Goal: Connect with others: Participate in discussion

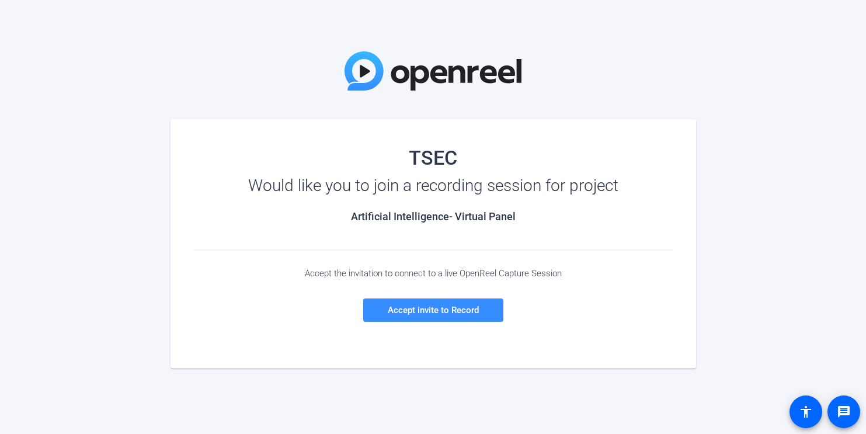
scroll to position [19, 0]
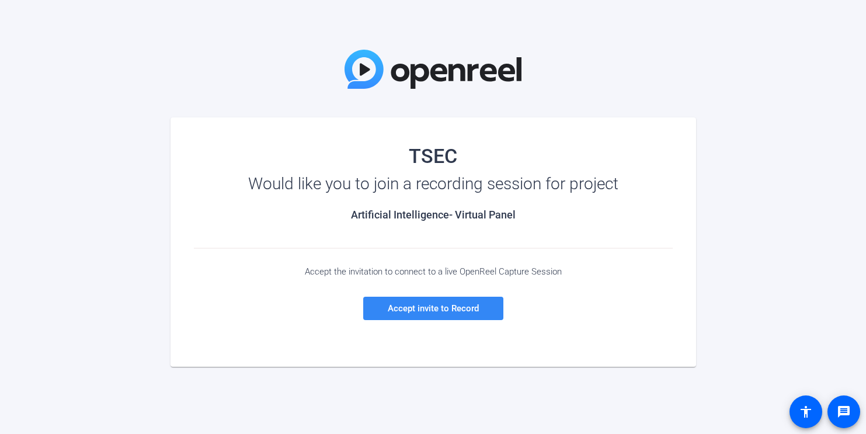
click at [435, 311] on span "Accept invite to Record" at bounding box center [433, 308] width 91 height 11
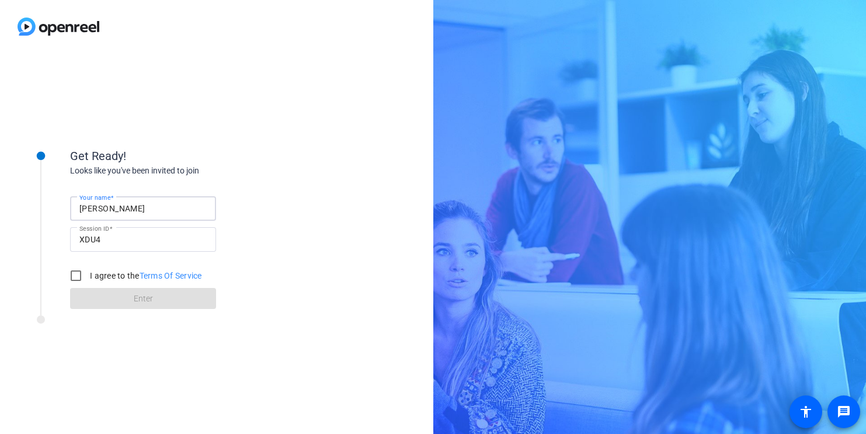
click at [143, 207] on input "[PERSON_NAME]" at bounding box center [142, 209] width 127 height 14
type input "[PERSON_NAME]"
click at [80, 273] on input "I agree to the Terms Of Service" at bounding box center [75, 275] width 23 height 23
checkbox input "true"
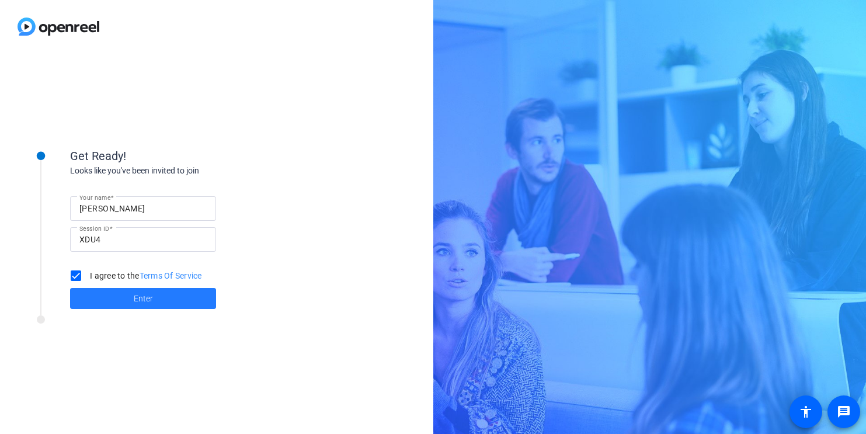
click at [113, 301] on span at bounding box center [143, 298] width 146 height 28
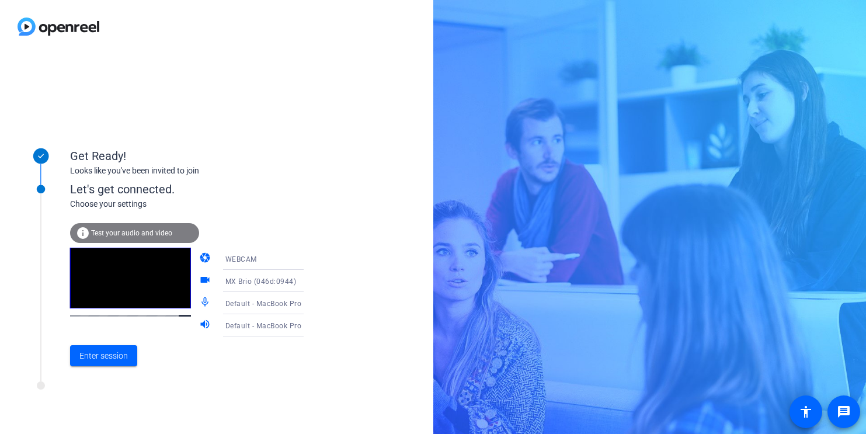
click at [125, 274] on video at bounding box center [130, 278] width 121 height 61
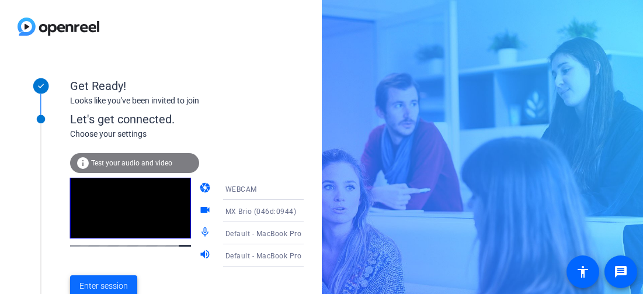
click at [123, 282] on span "Enter session" at bounding box center [103, 286] width 48 height 12
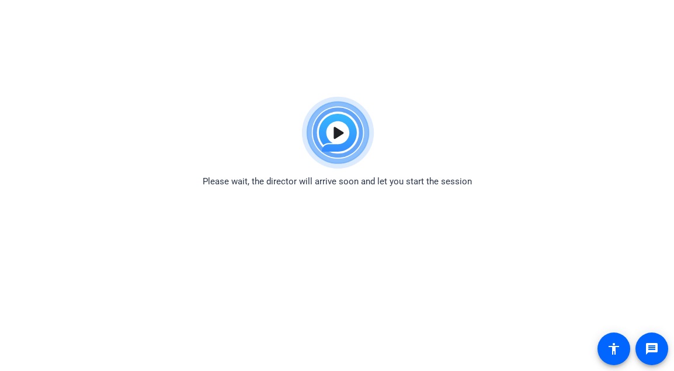
scroll to position [12, 0]
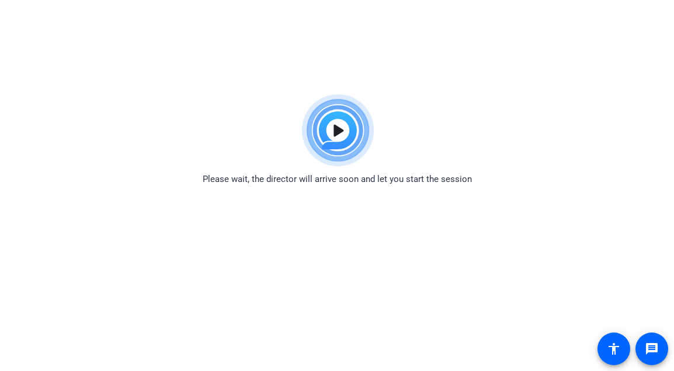
click at [518, 43] on html "Accessibility Screen-Reader Guide, Feedback, and Issue Reporting | New window P…" at bounding box center [337, 173] width 674 height 371
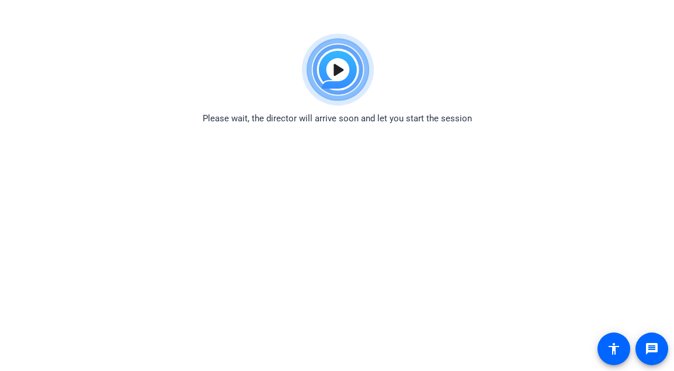
scroll to position [55, 0]
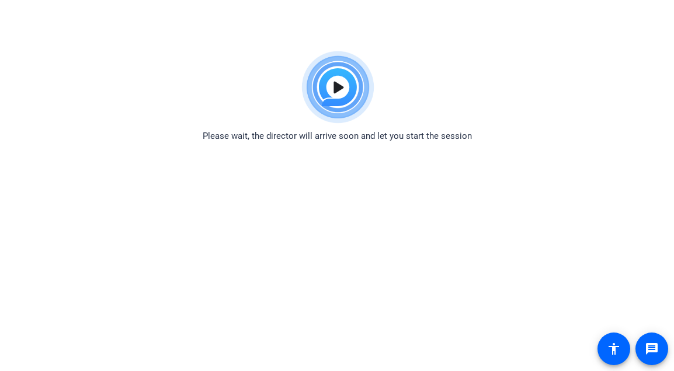
click at [450, 172] on body "Accessibility Screen-Reader Guide, Feedback, and Issue Reporting | New window P…" at bounding box center [337, 231] width 674 height 371
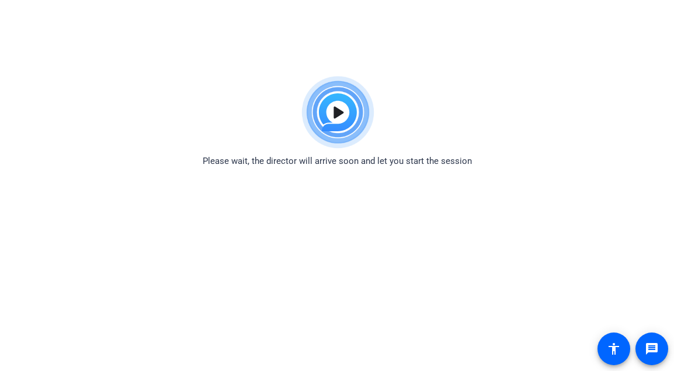
scroll to position [0, 0]
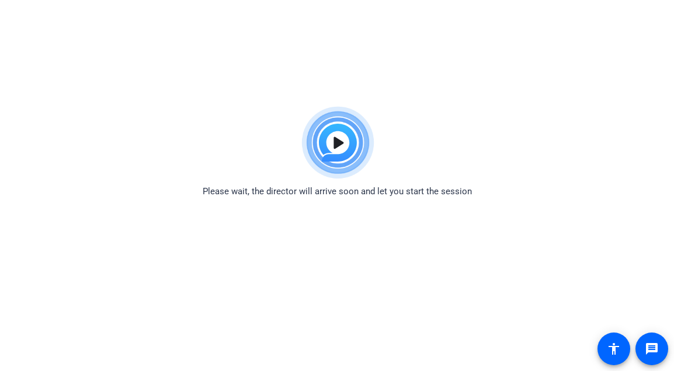
click at [242, 85] on html "Accessibility Screen-Reader Guide, Feedback, and Issue Reporting | New window P…" at bounding box center [337, 185] width 674 height 371
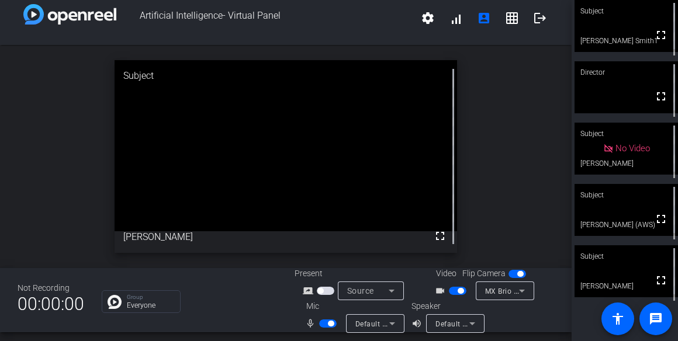
scroll to position [13, 0]
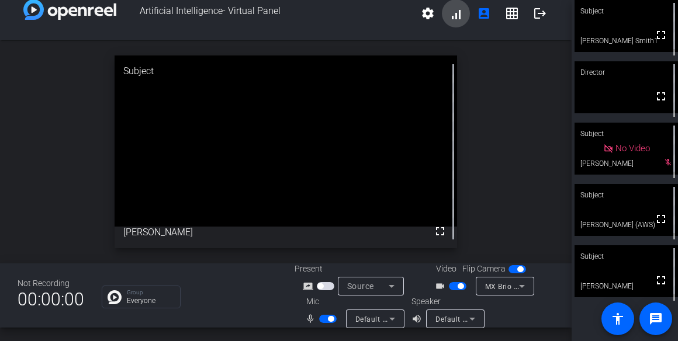
click at [456, 15] on span at bounding box center [456, 13] width 28 height 28
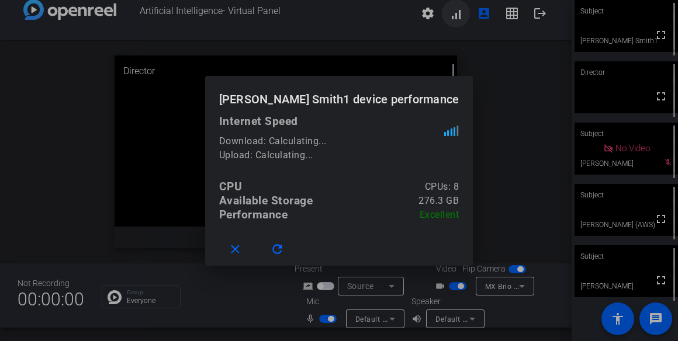
click at [456, 15] on div at bounding box center [339, 170] width 678 height 341
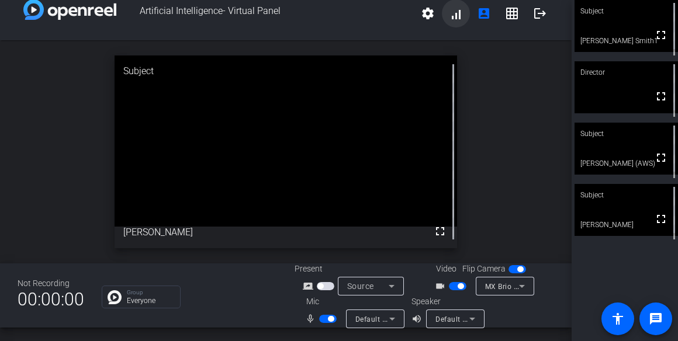
click at [458, 8] on span at bounding box center [456, 13] width 28 height 28
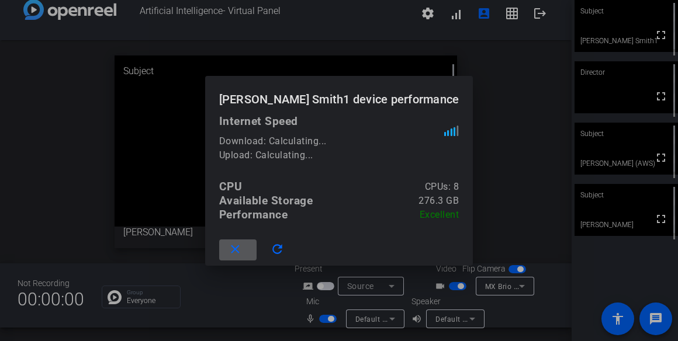
click at [457, 12] on div at bounding box center [339, 170] width 678 height 341
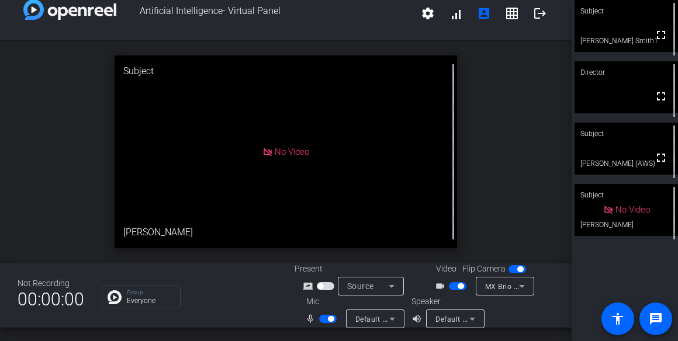
scroll to position [13, 0]
click at [418, 11] on span at bounding box center [428, 14] width 28 height 28
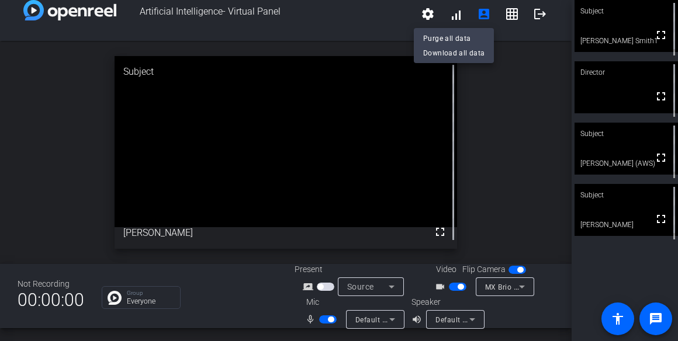
click at [426, 13] on div at bounding box center [339, 170] width 678 height 341
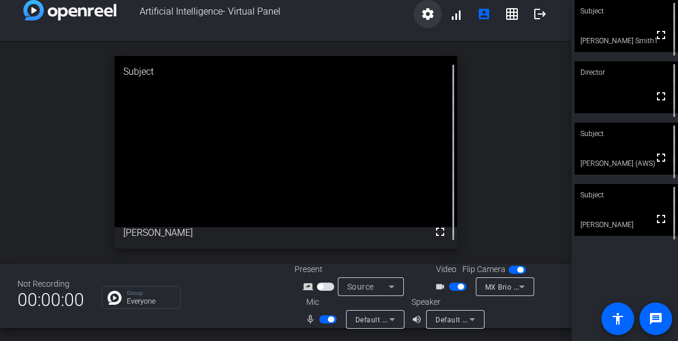
click at [431, 14] on mat-icon "settings" at bounding box center [428, 14] width 14 height 14
click at [431, 14] on div at bounding box center [339, 170] width 678 height 341
click at [46, 237] on div "open_in_new Director fullscreen" at bounding box center [285, 152] width 571 height 223
click at [651, 316] on mat-icon "message" at bounding box center [655, 319] width 14 height 14
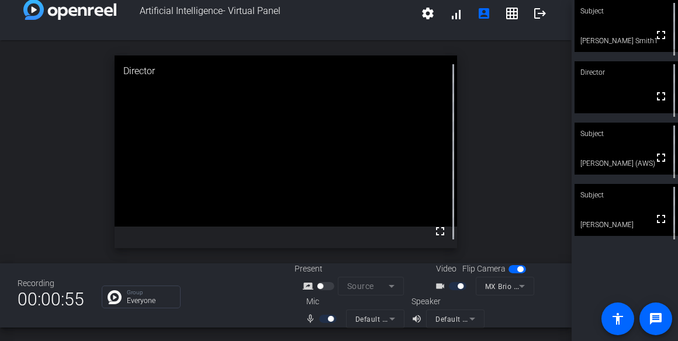
click at [512, 209] on div "open_in_new Director fullscreen" at bounding box center [285, 151] width 571 height 223
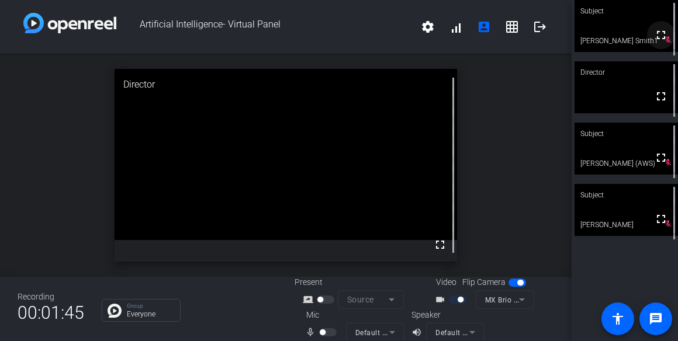
click at [668, 45] on span at bounding box center [661, 35] width 28 height 28
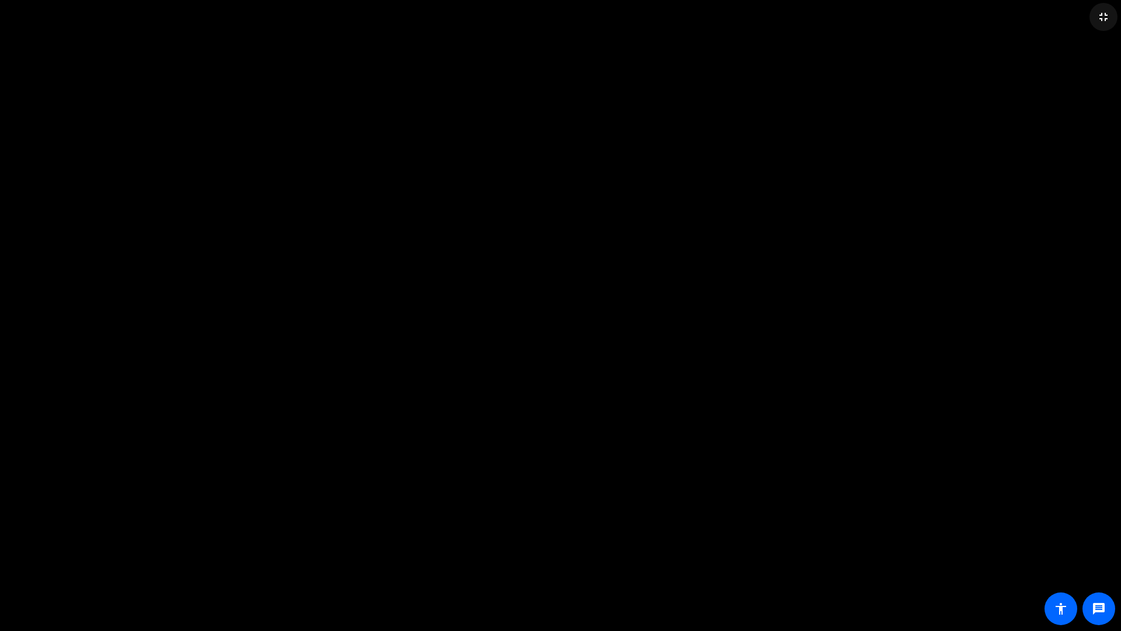
click at [866, 19] on mat-icon "fullscreen_exit" at bounding box center [1104, 17] width 14 height 14
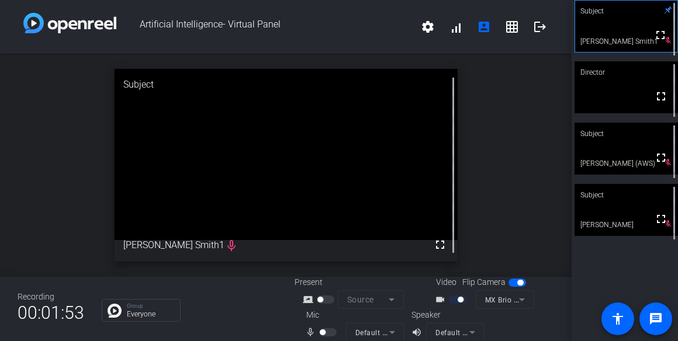
click at [627, 86] on video at bounding box center [625, 87] width 103 height 52
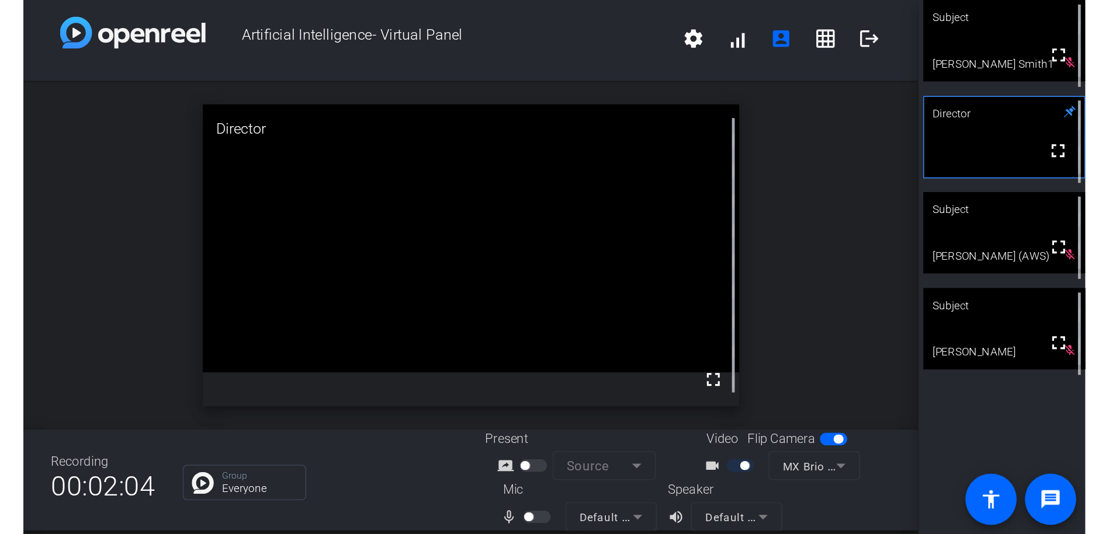
scroll to position [13, 0]
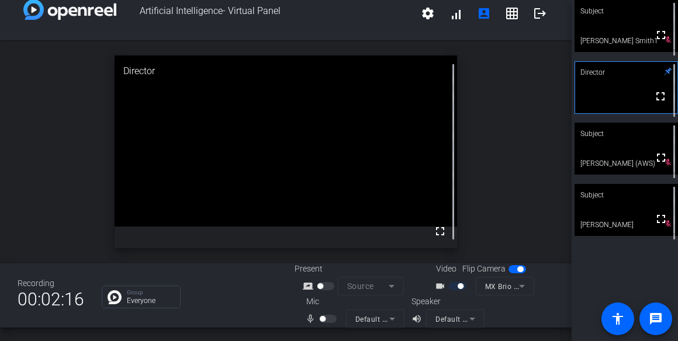
click at [338, 305] on div at bounding box center [371, 302] width 66 height 13
click at [334, 321] on div at bounding box center [329, 319] width 20 height 8
click at [327, 320] on div at bounding box center [329, 319] width 20 height 8
click at [670, 231] on div at bounding box center [674, 210] width 8 height 52
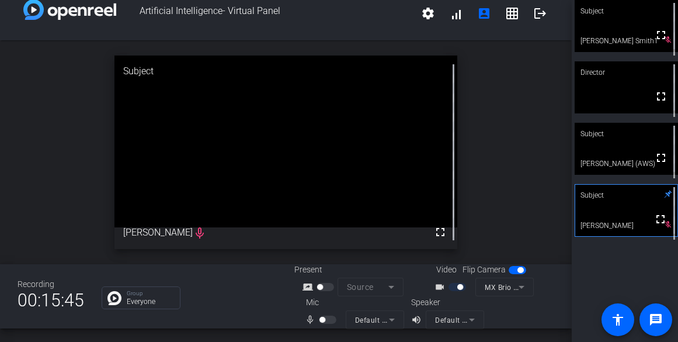
click at [520, 217] on div "open_in_new Subject fullscreen [PERSON_NAME] mic_none" at bounding box center [286, 152] width 572 height 224
